Goal: Information Seeking & Learning: Learn about a topic

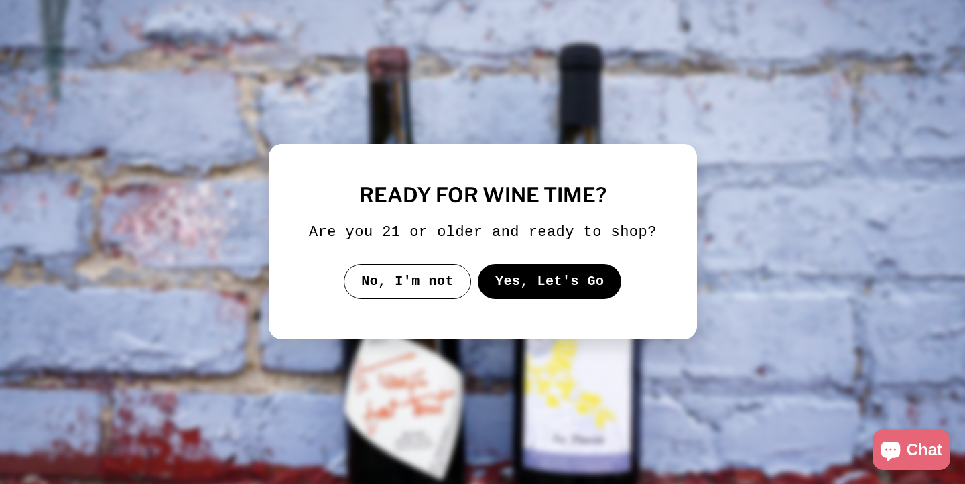
click at [544, 292] on button "Yes, Let's Go" at bounding box center [549, 281] width 144 height 35
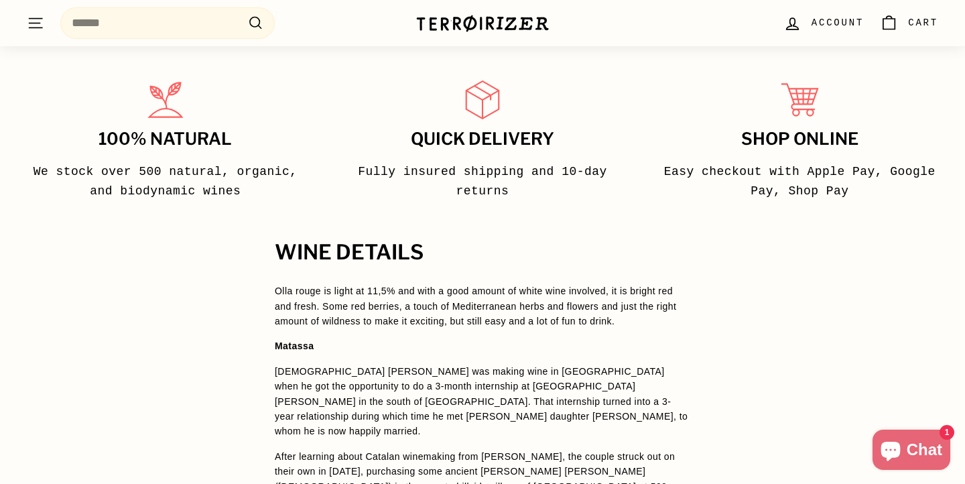
scroll to position [797, 0]
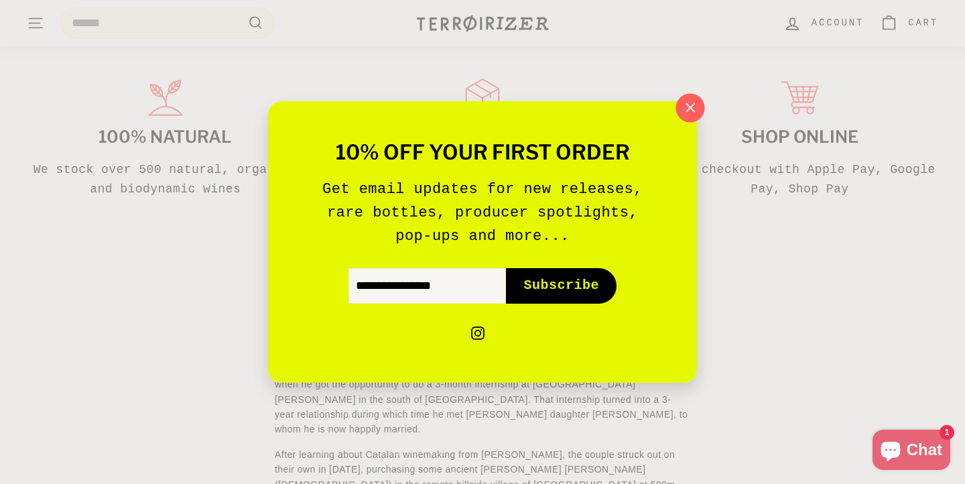
click at [693, 110] on icon "button" at bounding box center [691, 107] width 9 height 9
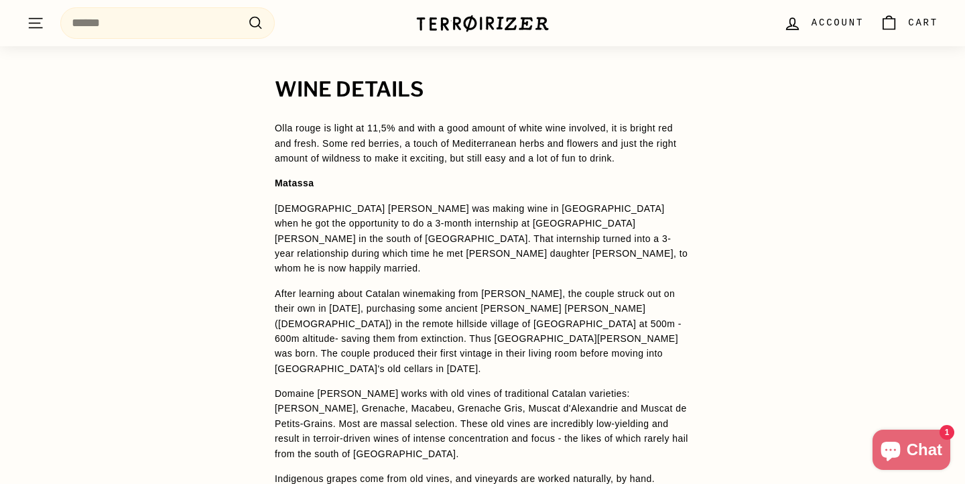
scroll to position [959, 0]
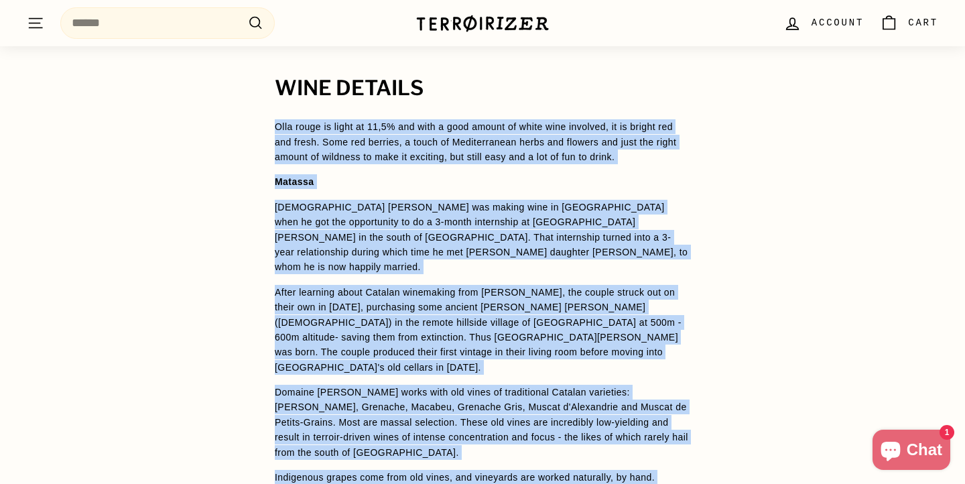
drag, startPoint x: 276, startPoint y: 129, endPoint x: 424, endPoint y: 471, distance: 372.9
click at [424, 471] on span "Olla rouge is light at 11,5% and with a good amount of white wine involved, it …" at bounding box center [483, 337] width 416 height 436
copy span "Olla rouge is light at 11,5% and with a good amount of white wine involved, it …"
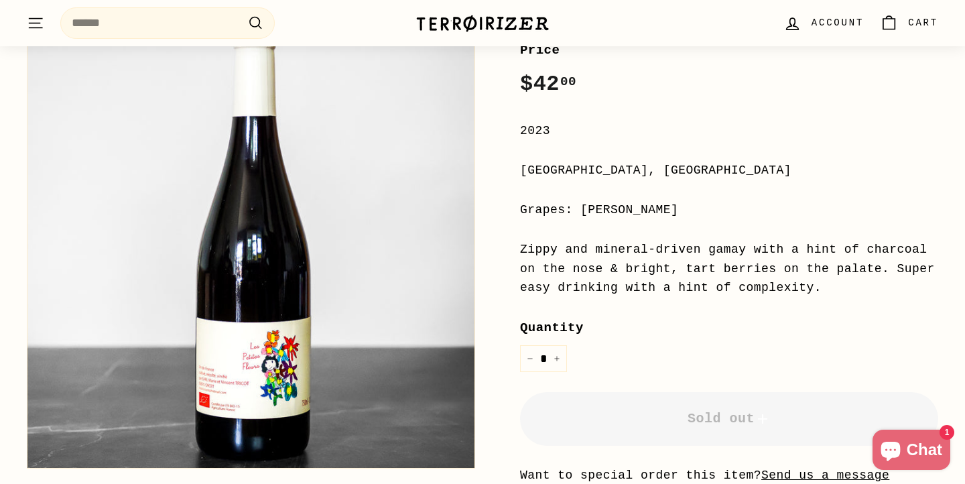
scroll to position [265, 0]
drag, startPoint x: 581, startPoint y: 210, endPoint x: 843, endPoint y: 282, distance: 271.3
click at [843, 282] on div "Price Regular price $42 00 $42.00 / 2023 Auvergne, France Grapes: Gamay Zippy a…" at bounding box center [729, 312] width 418 height 544
copy div "Gamay Zippy and mineral-driven gamay with a hint of charcoal on the nose & brig…"
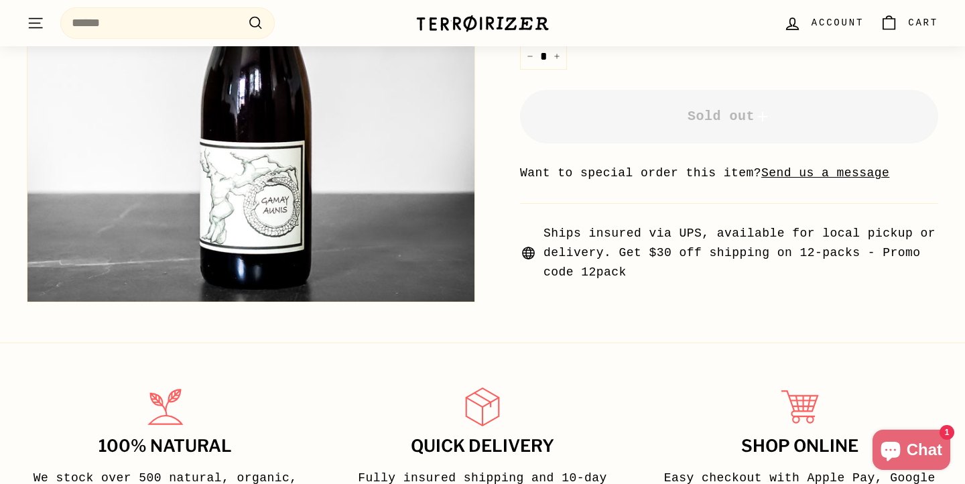
scroll to position [567, 0]
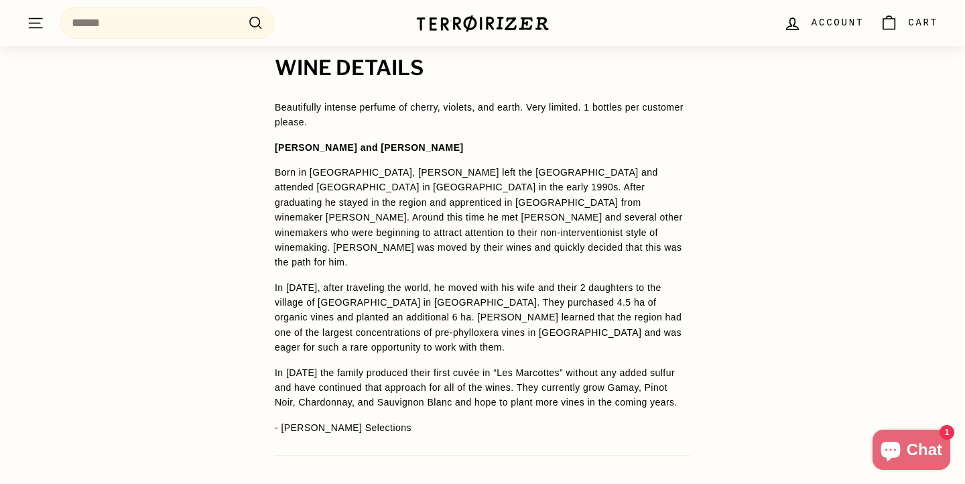
scroll to position [1039, 0]
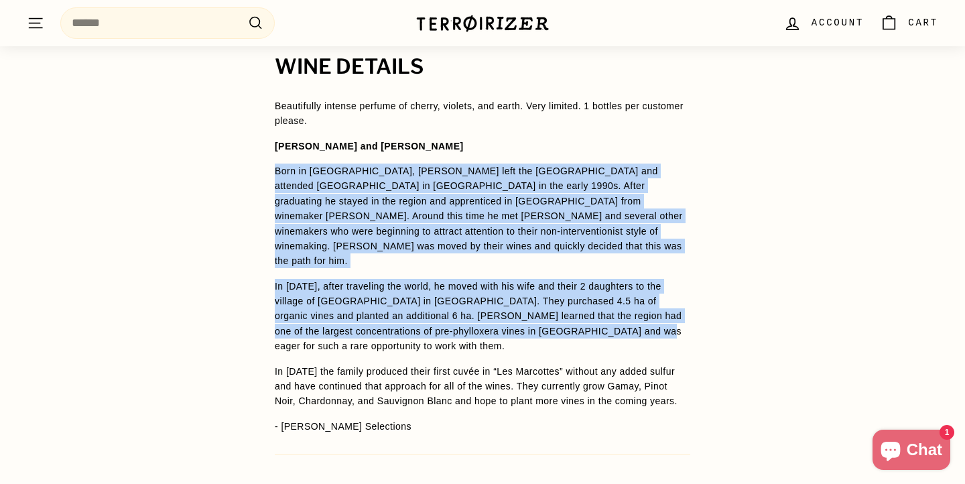
drag, startPoint x: 276, startPoint y: 172, endPoint x: 629, endPoint y: 316, distance: 381.0
click at [629, 316] on span "Beautifully intense perfume of cherry, violets, and earth. Very limited. 1 bott…" at bounding box center [483, 266] width 416 height 335
click at [629, 316] on p "In [DATE], after traveling the world, he moved with his wife and their 2 daught…" at bounding box center [483, 316] width 416 height 75
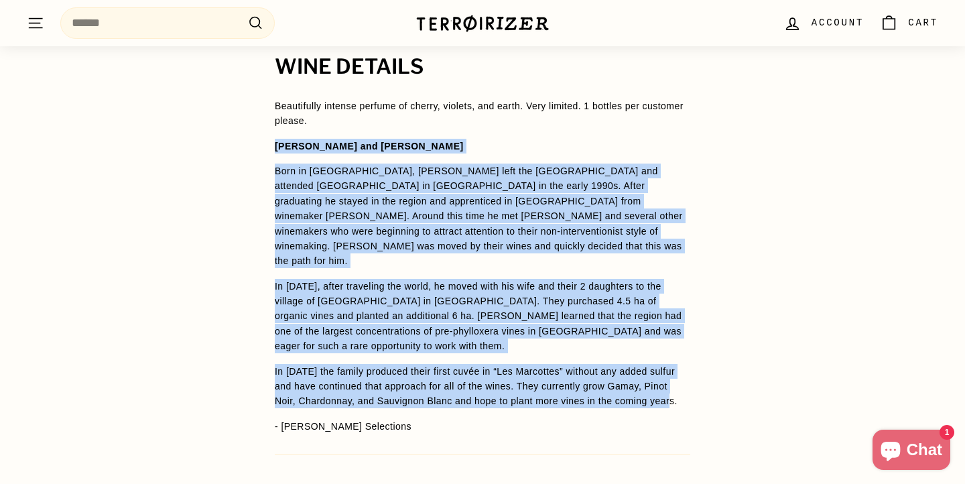
drag, startPoint x: 276, startPoint y: 146, endPoint x: 693, endPoint y: 379, distance: 477.8
click at [693, 379] on div "WINE DETAILS Beautifully intense perfume of cherry, violets, and earth. Very li…" at bounding box center [482, 309] width 469 height 506
copy span "Lorem ips Dolorsi Ametco Adip el Seddo, Eiusmod temp inc Utlab etd magnaali Eni…"
